Goal: Task Accomplishment & Management: Use online tool/utility

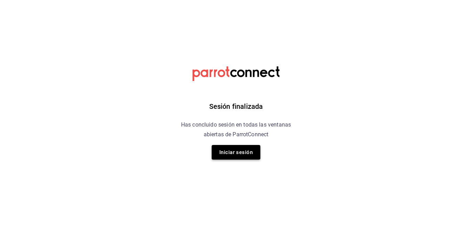
click at [242, 149] on button "Iniciar sesión" at bounding box center [236, 152] width 49 height 15
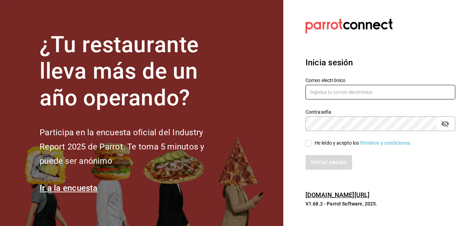
type input "sergio.villalobos@costeno.com"
click at [310, 141] on input "He leído y acepto los Términos y condiciones." at bounding box center [309, 143] width 6 height 6
checkbox input "true"
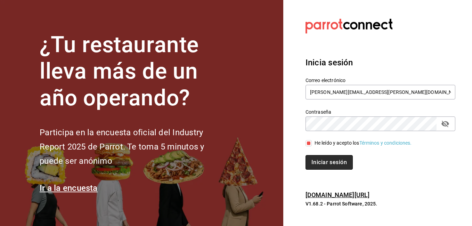
click at [318, 160] on button "Iniciar sesión" at bounding box center [329, 162] width 47 height 15
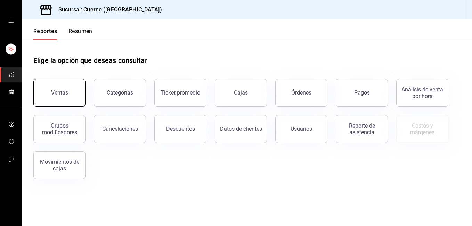
click at [71, 90] on button "Ventas" at bounding box center [59, 93] width 52 height 28
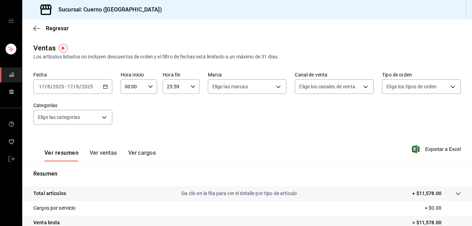
click at [106, 88] on icon "button" at bounding box center [105, 86] width 5 height 5
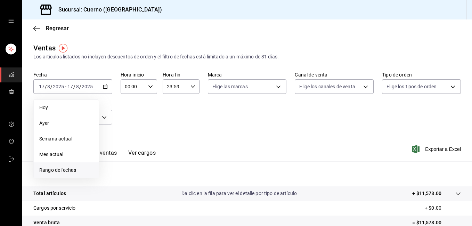
click at [59, 173] on span "Rango de fechas" at bounding box center [66, 169] width 54 height 7
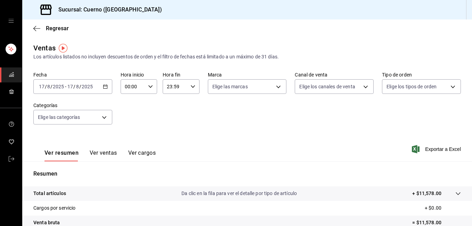
click at [150, 86] on \(Stroke\) "button" at bounding box center [150, 86] width 4 height 2
click at [130, 137] on span "02" at bounding box center [128, 138] width 7 height 6
type input "02:00"
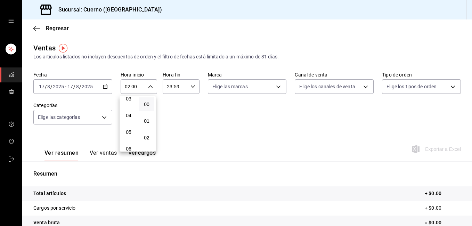
scroll to position [70, 0]
click at [127, 116] on span "05" at bounding box center [128, 118] width 7 height 6
type input "05:00"
click at [192, 87] on div at bounding box center [236, 113] width 472 height 226
click at [192, 87] on icon "button" at bounding box center [192, 86] width 5 height 5
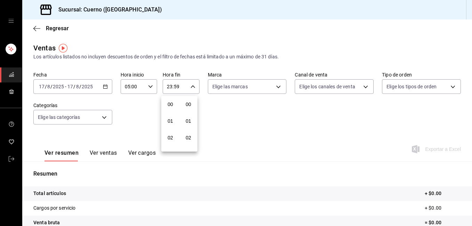
scroll to position [945, 0]
click at [171, 111] on span "21" at bounding box center [170, 110] width 7 height 6
type input "21:59"
click at [171, 111] on button "05" at bounding box center [170, 107] width 15 height 14
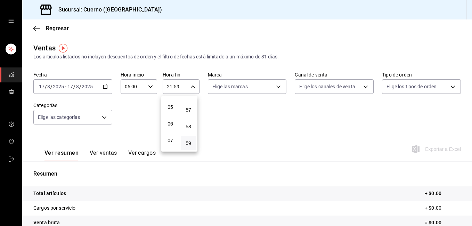
type input "05:59"
click at [226, 138] on div at bounding box center [236, 113] width 472 height 226
click at [106, 84] on div "[DATE] [DATE] - [DATE] [DATE]" at bounding box center [72, 86] width 79 height 15
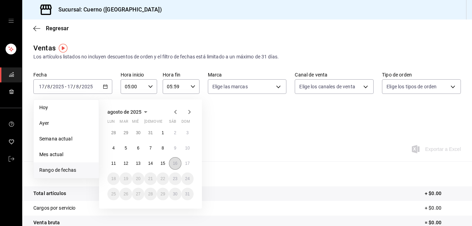
click at [176, 164] on abbr "16" at bounding box center [175, 163] width 5 height 5
click at [185, 164] on abbr "17" at bounding box center [187, 163] width 5 height 5
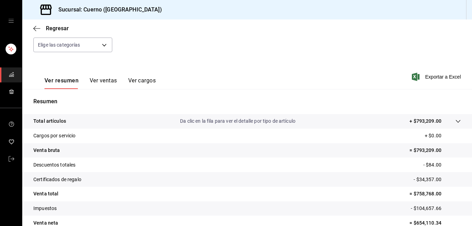
scroll to position [48, 0]
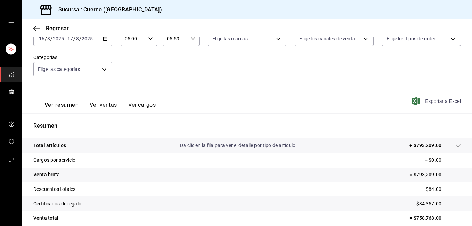
click at [433, 102] on span "Exportar a Excel" at bounding box center [437, 101] width 48 height 8
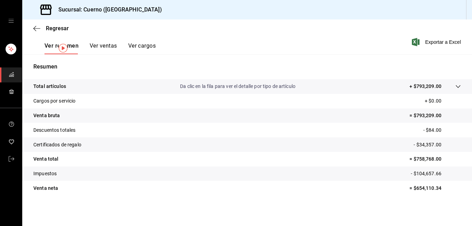
scroll to position [0, 0]
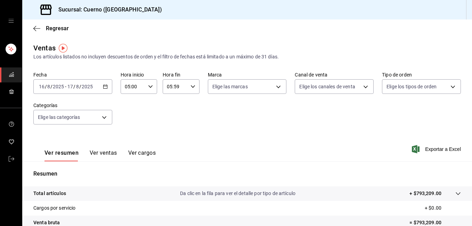
click at [106, 87] on icon "button" at bounding box center [105, 86] width 5 height 5
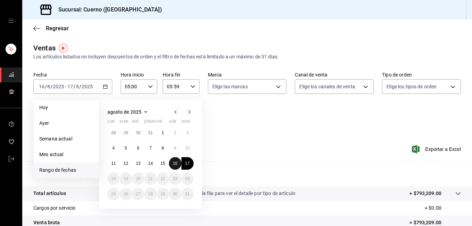
click at [171, 162] on button "16" at bounding box center [175, 163] width 12 height 13
click at [187, 163] on abbr "17" at bounding box center [187, 163] width 5 height 5
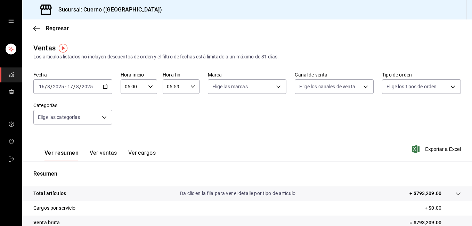
click at [192, 85] on icon "button" at bounding box center [192, 86] width 5 height 5
click at [172, 104] on span "05" at bounding box center [170, 104] width 7 height 6
click at [173, 105] on button "04" at bounding box center [170, 102] width 15 height 14
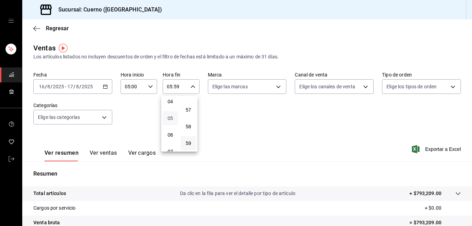
type input "04:59"
drag, startPoint x: 471, startPoint y: 85, endPoint x: 471, endPoint y: 150, distance: 65.3
click at [471, 150] on div at bounding box center [236, 113] width 472 height 226
click at [108, 90] on div "[DATE] [DATE] - [DATE] [DATE]" at bounding box center [72, 86] width 79 height 15
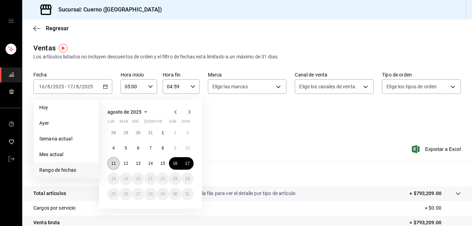
click at [113, 162] on abbr "11" at bounding box center [113, 163] width 5 height 5
click at [186, 163] on abbr "17" at bounding box center [187, 163] width 5 height 5
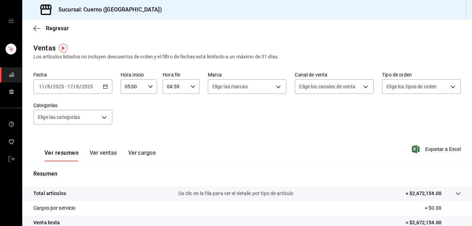
click at [105, 84] on icon "button" at bounding box center [105, 86] width 5 height 5
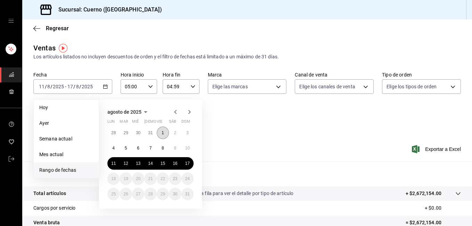
click at [165, 135] on button "1" at bounding box center [163, 133] width 12 height 13
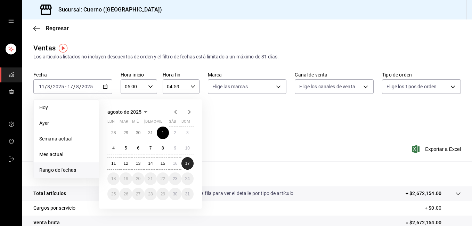
click at [188, 164] on abbr "17" at bounding box center [187, 163] width 5 height 5
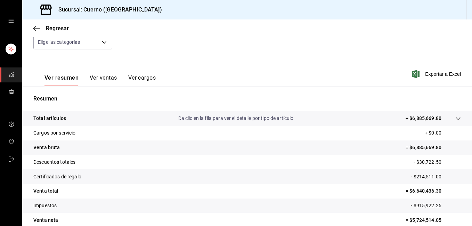
scroll to position [107, 0]
